Goal: Task Accomplishment & Management: Complete application form

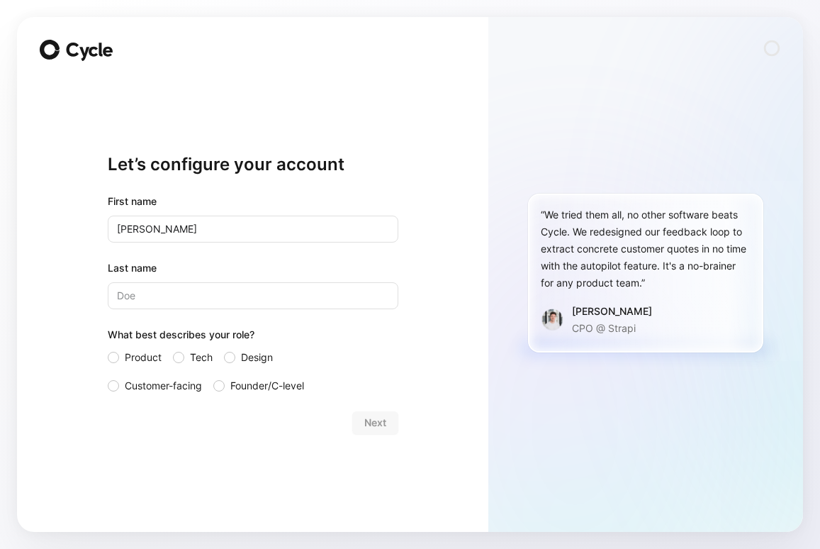
type input "[PERSON_NAME]"
click at [181, 357] on div at bounding box center [178, 357] width 11 height 11
click at [173, 349] on input "Tech" at bounding box center [173, 349] width 0 height 0
click at [382, 420] on span "Next" at bounding box center [375, 422] width 22 height 17
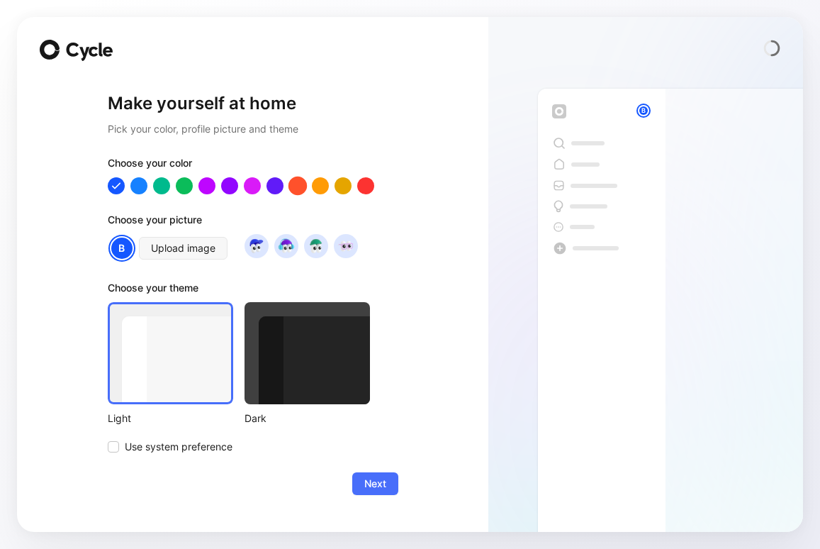
click at [301, 186] on div at bounding box center [297, 185] width 18 height 18
click at [143, 454] on span "Use system preference" at bounding box center [179, 446] width 108 height 17
click at [108, 438] on input "Use system preference" at bounding box center [108, 438] width 0 height 0
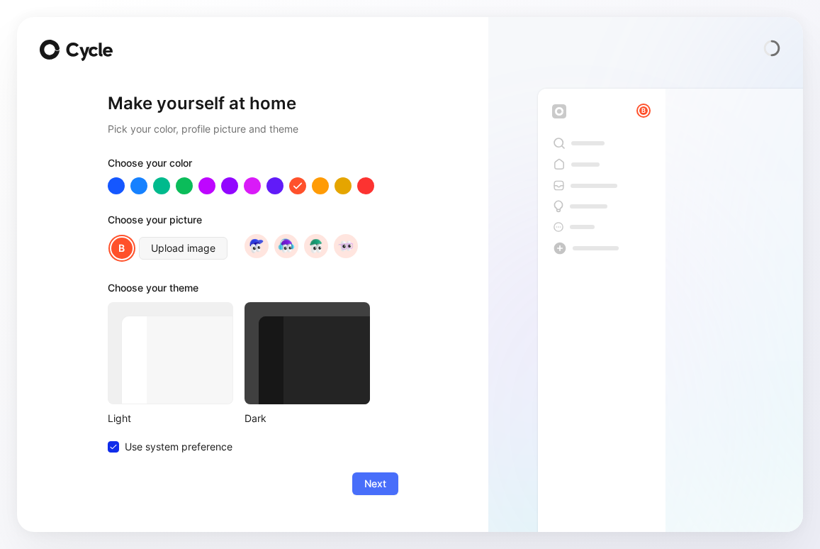
click at [386, 483] on button "Next" at bounding box center [375, 483] width 46 height 23
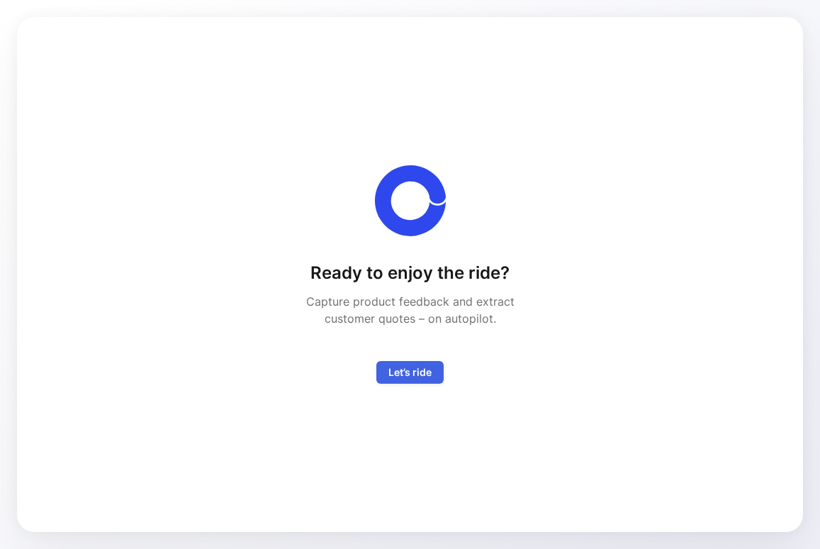
click at [425, 374] on span "Let’s ride" at bounding box center [409, 372] width 43 height 17
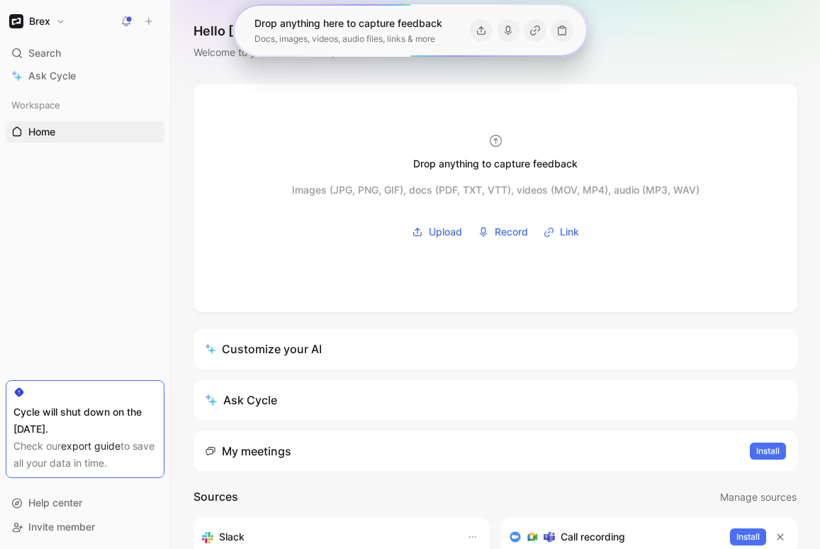
click at [189, 322] on div "Drop anything to capture feedback Images (JPG, PNG, GIF), docs (PDF, TXT, VTT),…" at bounding box center [495, 501] width 649 height 835
click at [100, 444] on link "export guide" at bounding box center [91, 445] width 60 height 12
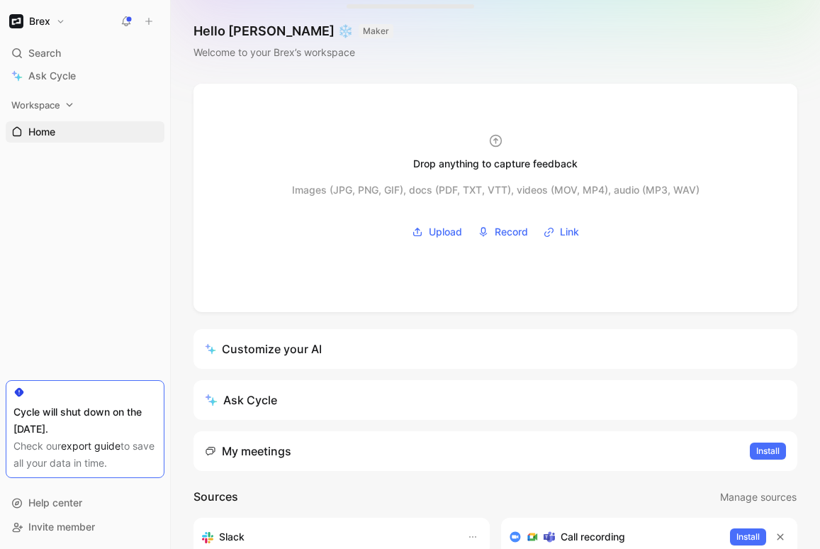
click at [51, 108] on span "Workspace" at bounding box center [35, 105] width 49 height 14
click at [60, 156] on span "Feedback" at bounding box center [51, 154] width 46 height 14
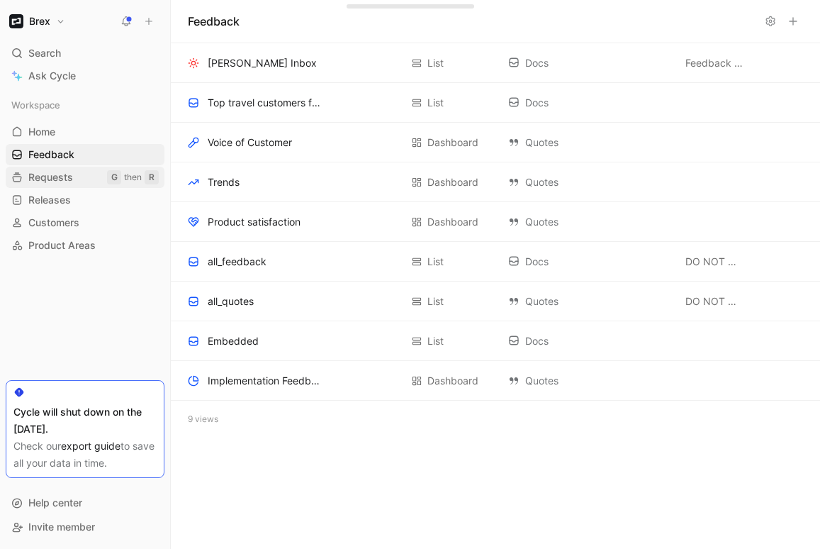
click at [56, 184] on span "Requests" at bounding box center [50, 177] width 45 height 14
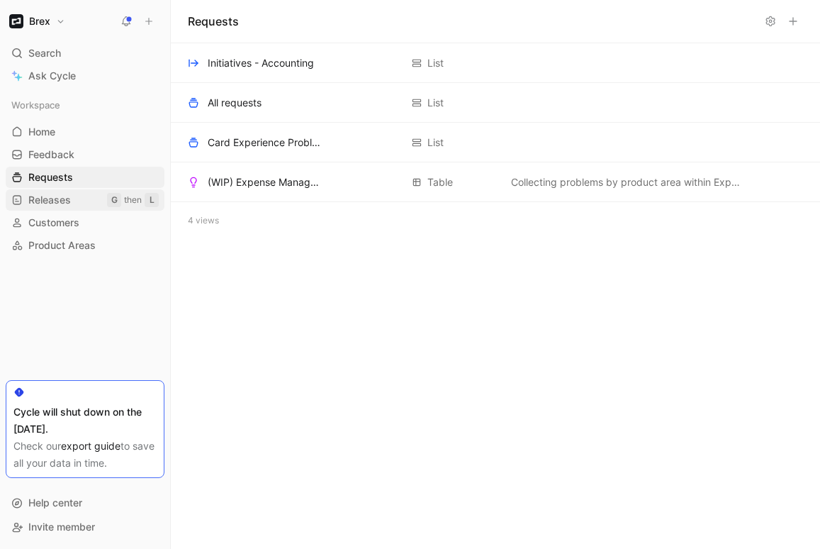
click at [54, 201] on span "Releases" at bounding box center [49, 200] width 43 height 14
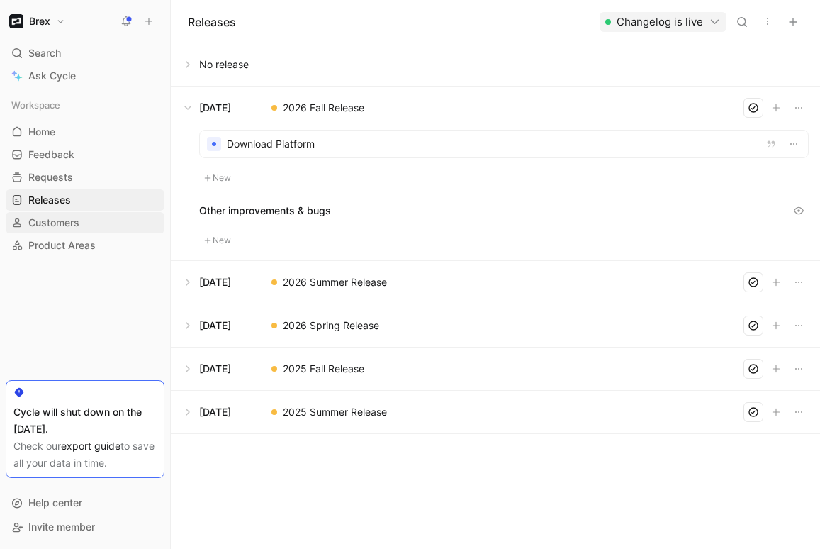
click at [49, 231] on link "Customers" at bounding box center [85, 222] width 159 height 21
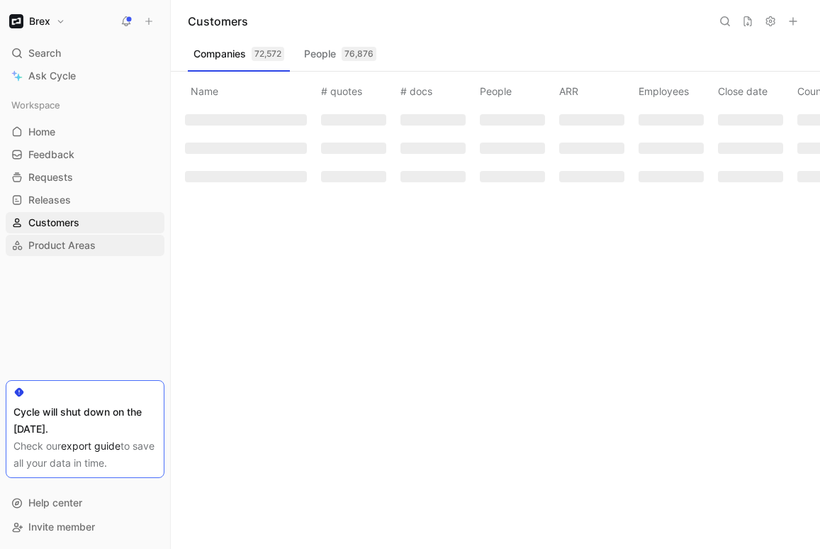
click at [46, 249] on span "Product Areas" at bounding box center [61, 245] width 67 height 14
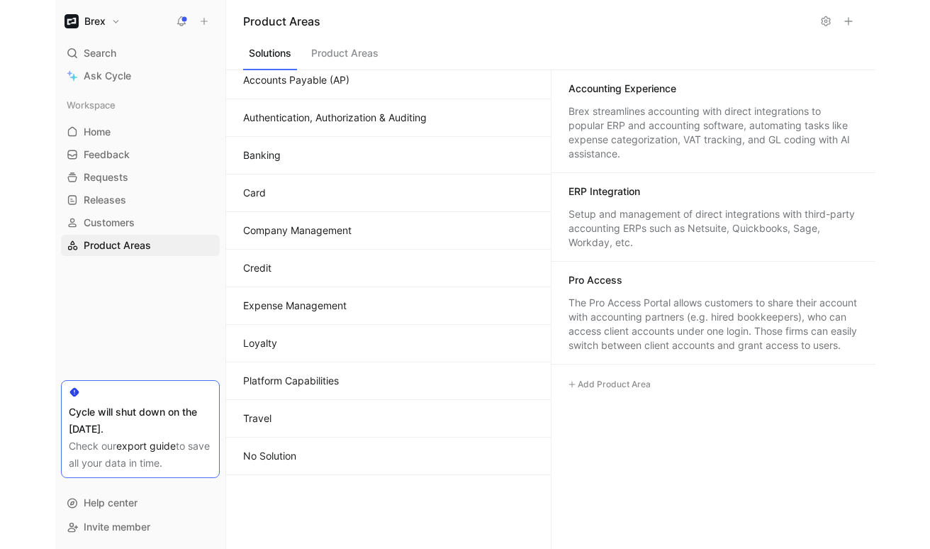
scroll to position [86, 0]
